Goal: Task Accomplishment & Management: Use online tool/utility

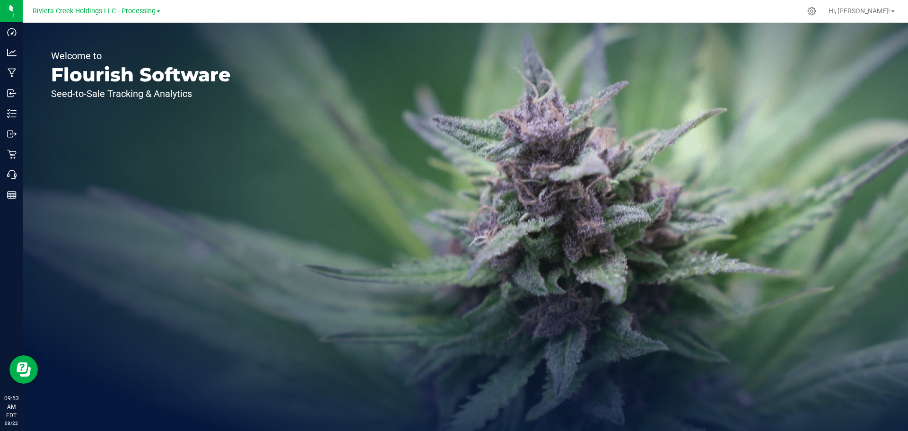
click at [521, 206] on div "Welcome to Flourish Software Seed-to-Sale Tracking & Analytics" at bounding box center [465, 227] width 885 height 408
click at [345, 106] on div "Welcome to Flourish Software Seed-to-Sale Tracking & Analytics" at bounding box center [465, 227] width 885 height 408
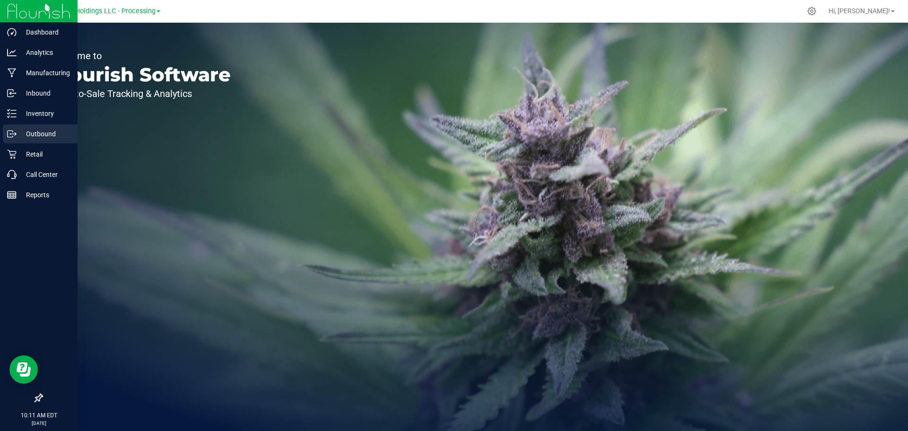
click at [26, 137] on p "Outbound" at bounding box center [45, 133] width 57 height 11
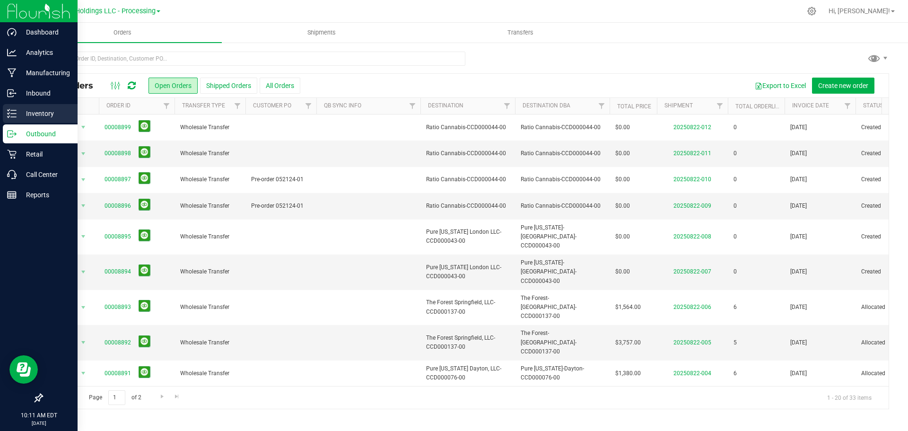
click at [35, 114] on p "Inventory" at bounding box center [45, 113] width 57 height 11
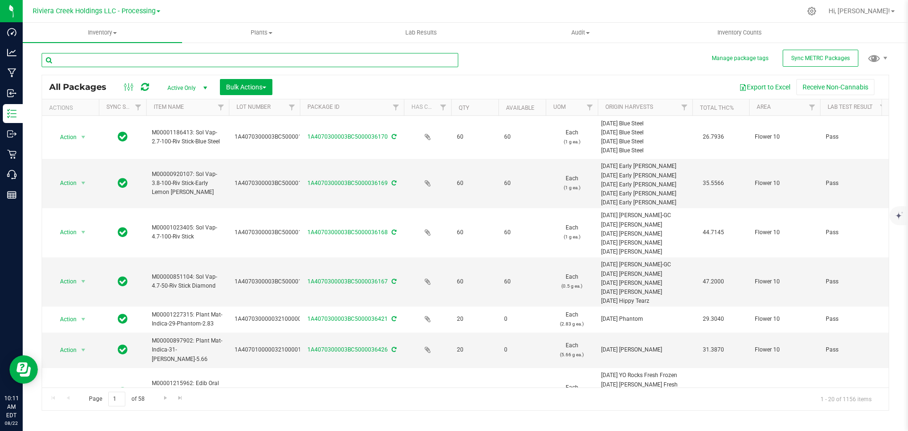
click at [79, 61] on input "text" at bounding box center [250, 60] width 417 height 14
type input "phantom-14.15"
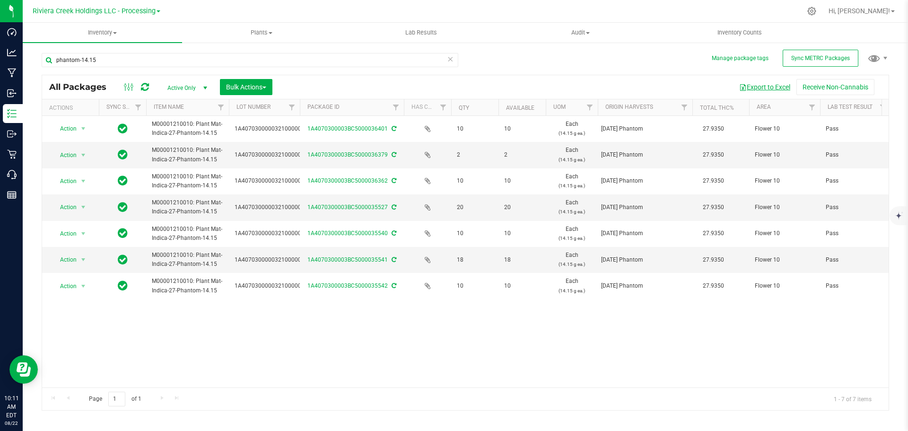
click at [784, 86] on button "Export to Excel" at bounding box center [764, 87] width 63 height 16
